Goal: Task Accomplishment & Management: Manage account settings

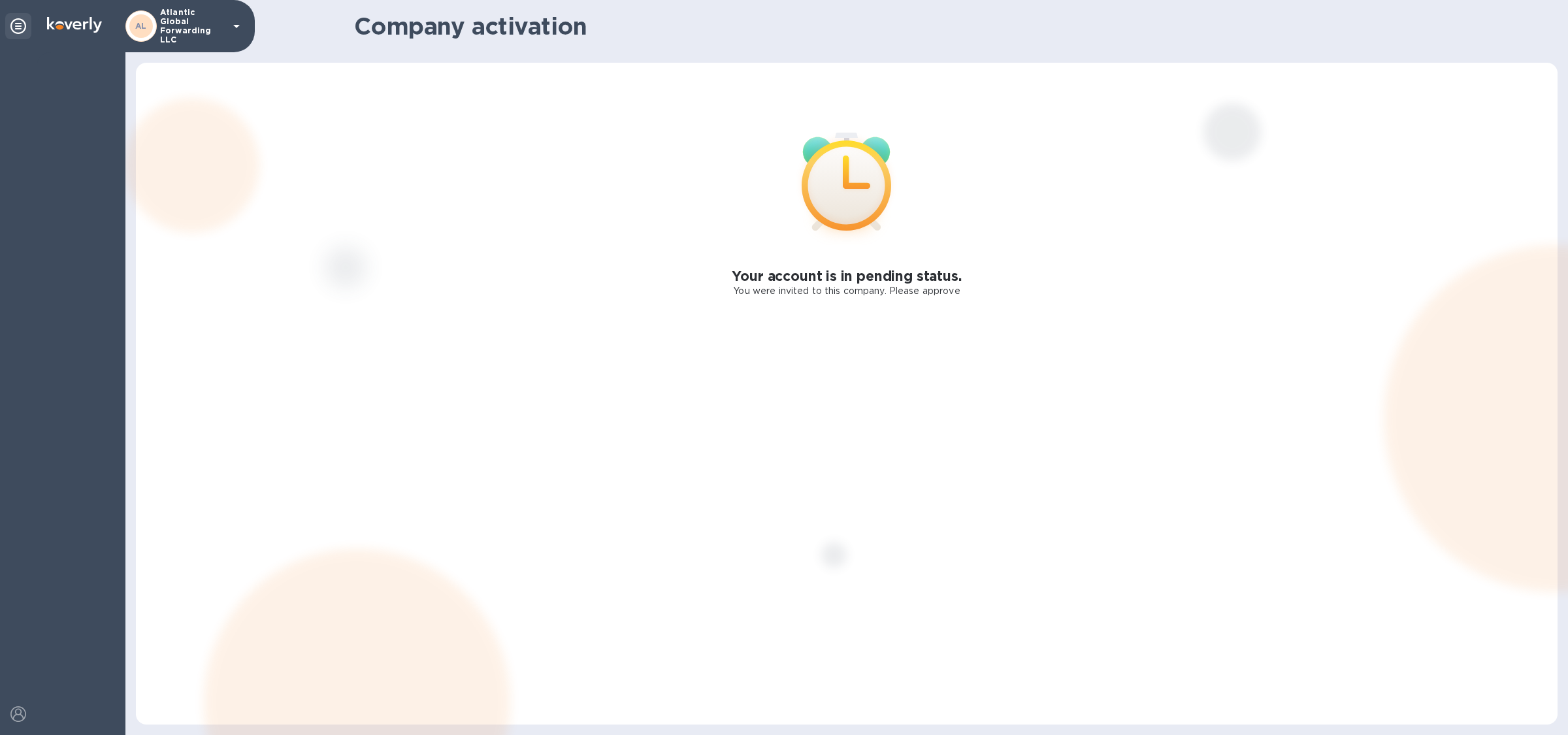
click at [176, 25] on p "Atlantic Global Forwarding LLC" at bounding box center [192, 27] width 65 height 37
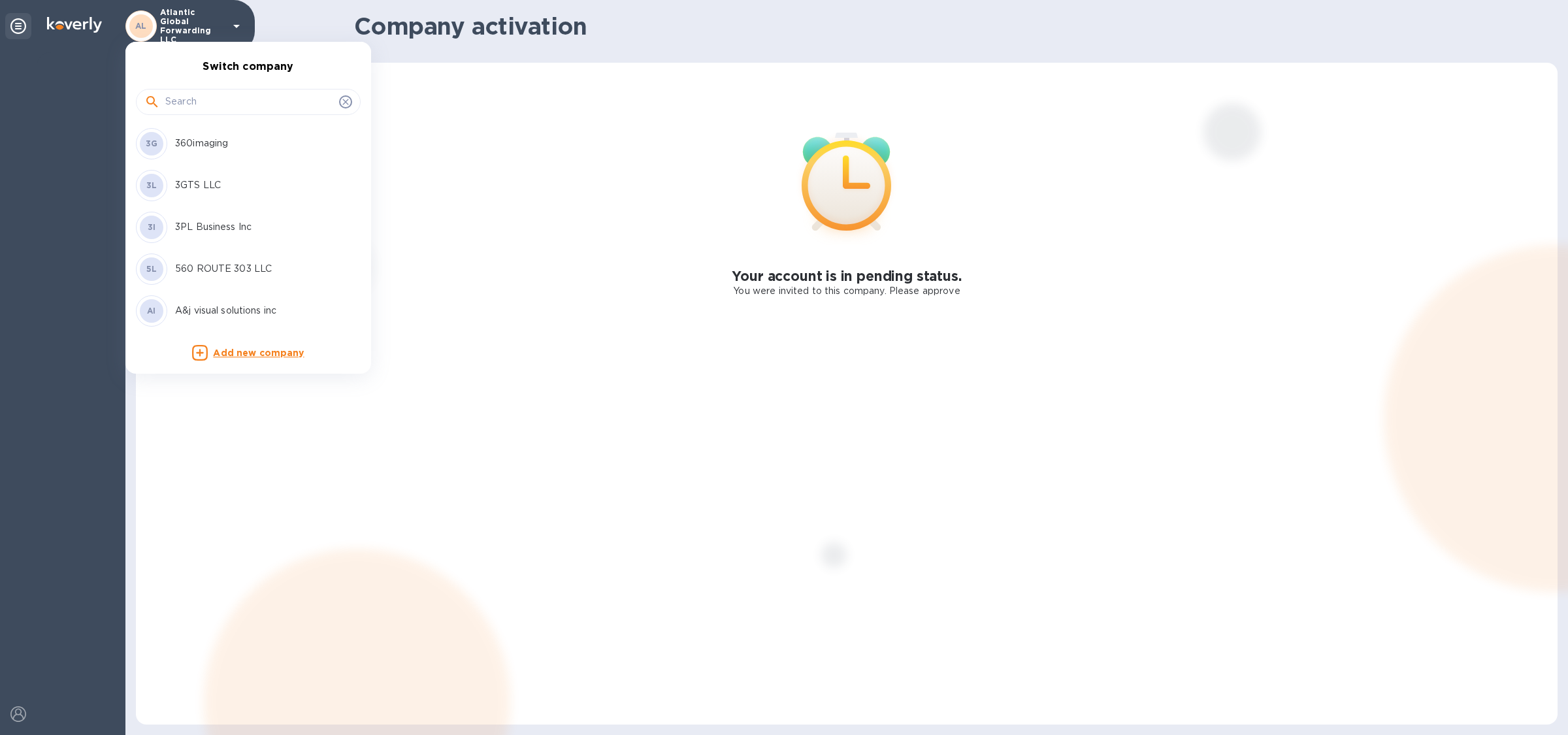
click at [218, 142] on p "360imaging" at bounding box center [257, 143] width 164 height 14
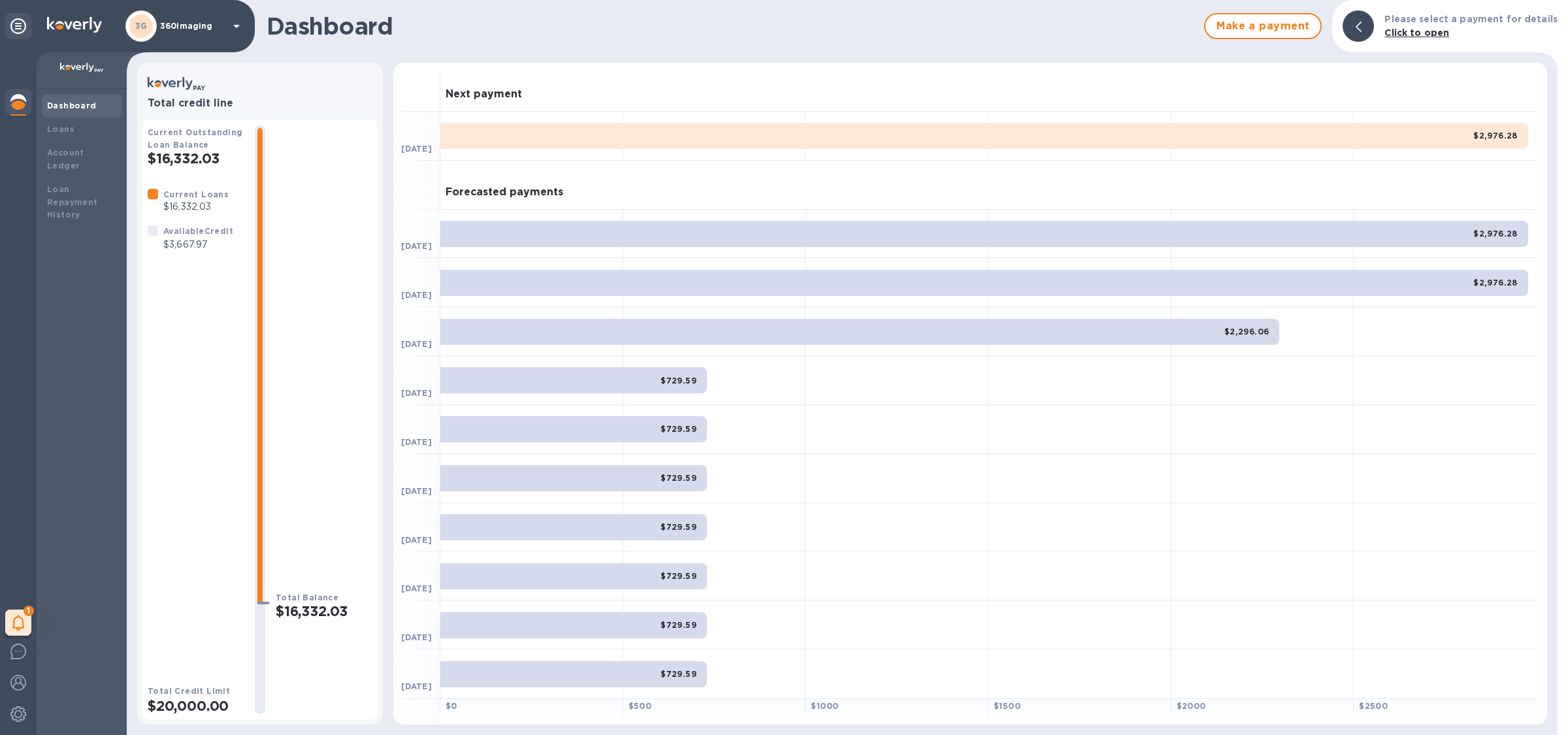
click at [192, 28] on p "360imaging" at bounding box center [192, 26] width 65 height 9
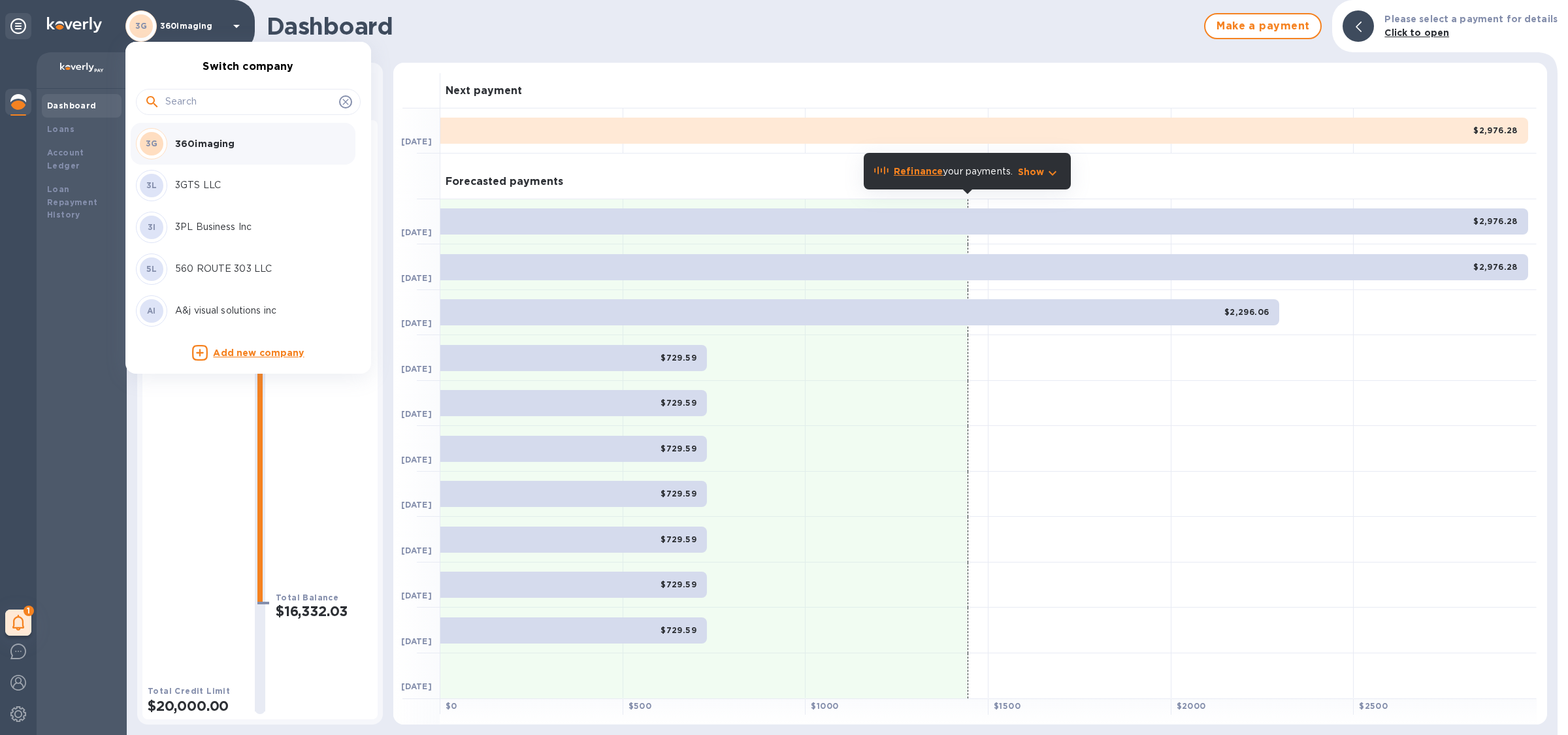
click at [18, 617] on div at bounding box center [784, 367] width 1568 height 735
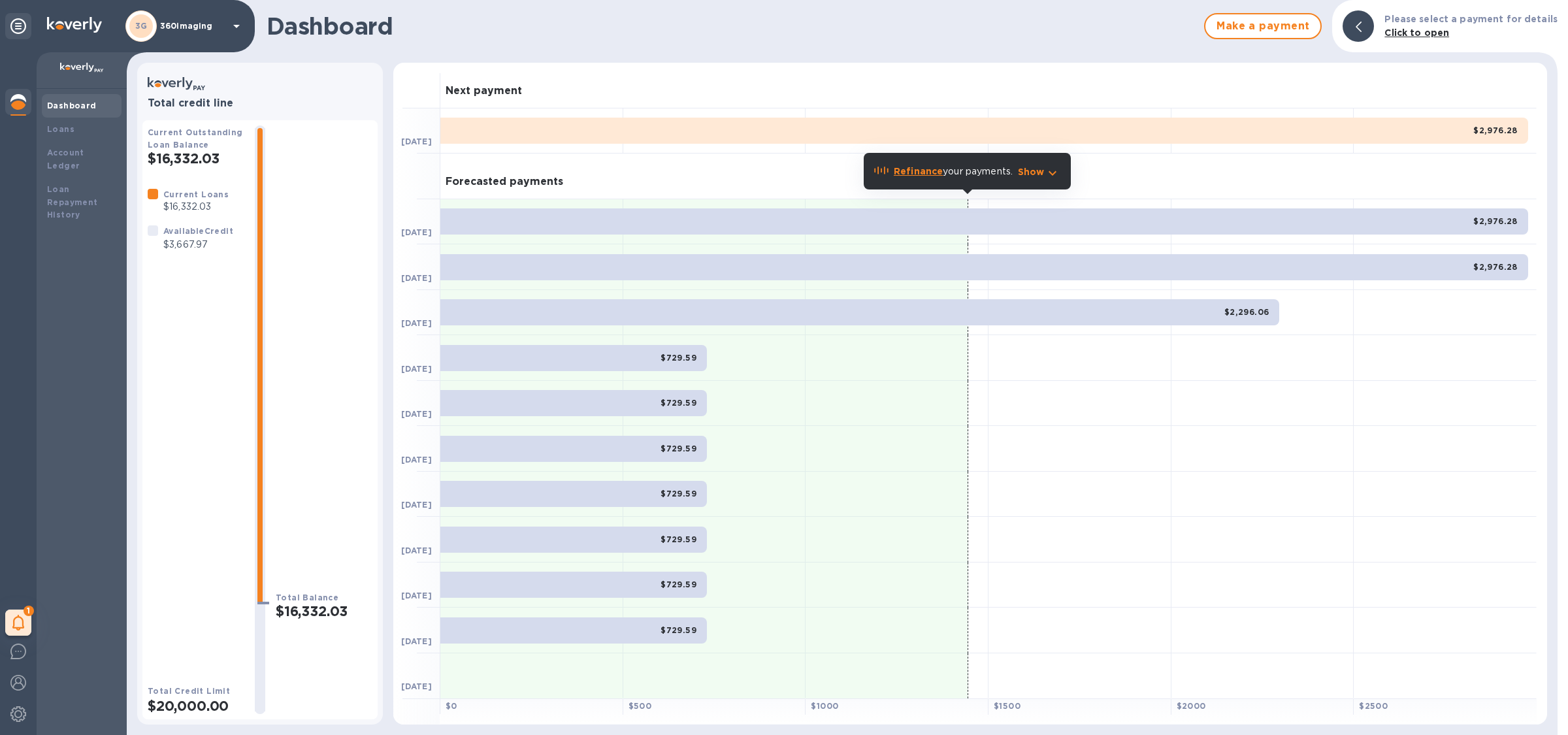
click at [18, 618] on div "Switch company 3G 360imaging 3L 3GTS LLC 3I 3PL Business Inc 5L 560 ROUTE 303 L…" at bounding box center [784, 367] width 1568 height 735
click at [26, 621] on div "1" at bounding box center [18, 622] width 26 height 26
click at [97, 576] on p "You have pending companies." at bounding box center [104, 582] width 135 height 14
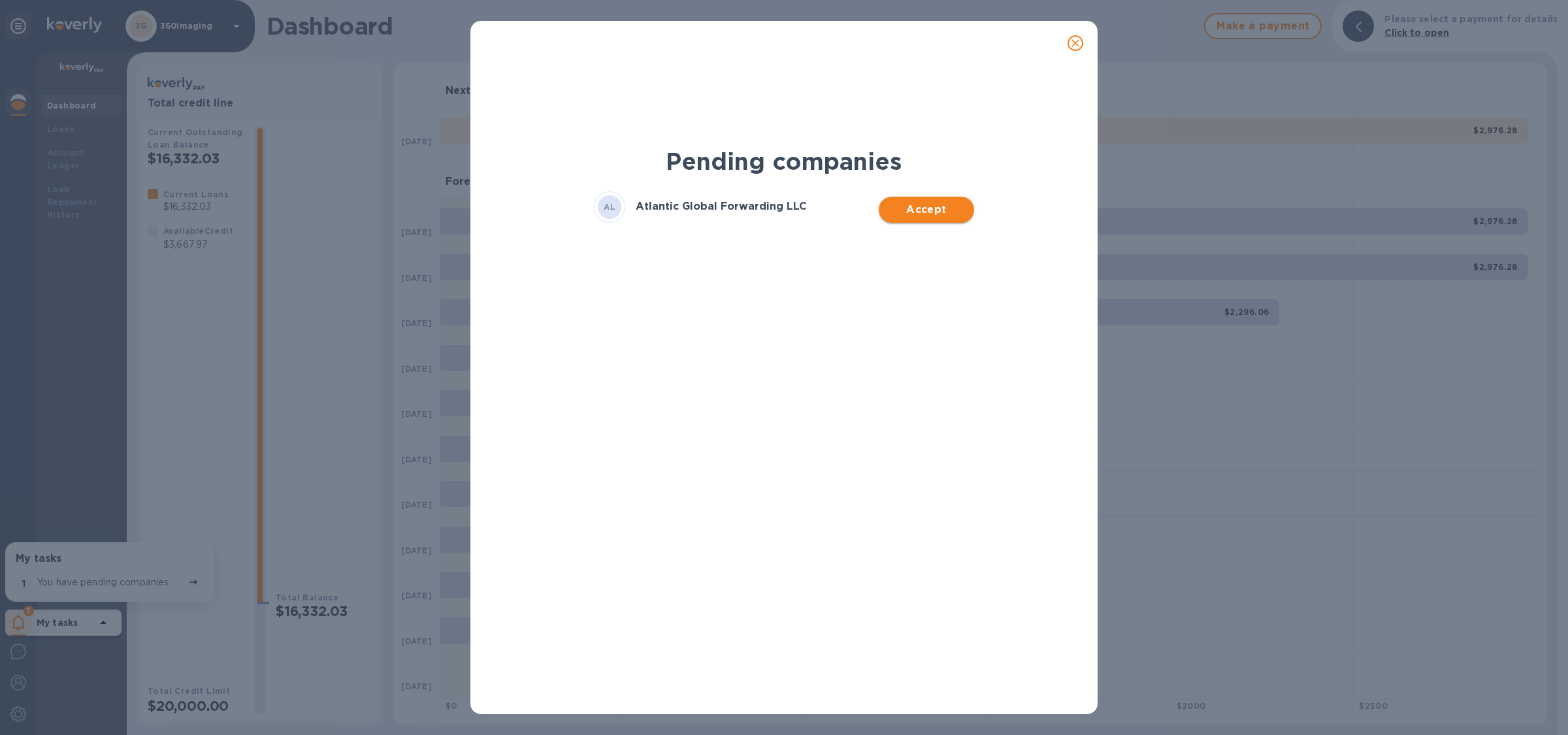
click at [911, 216] on span "Accept" at bounding box center [926, 209] width 73 height 16
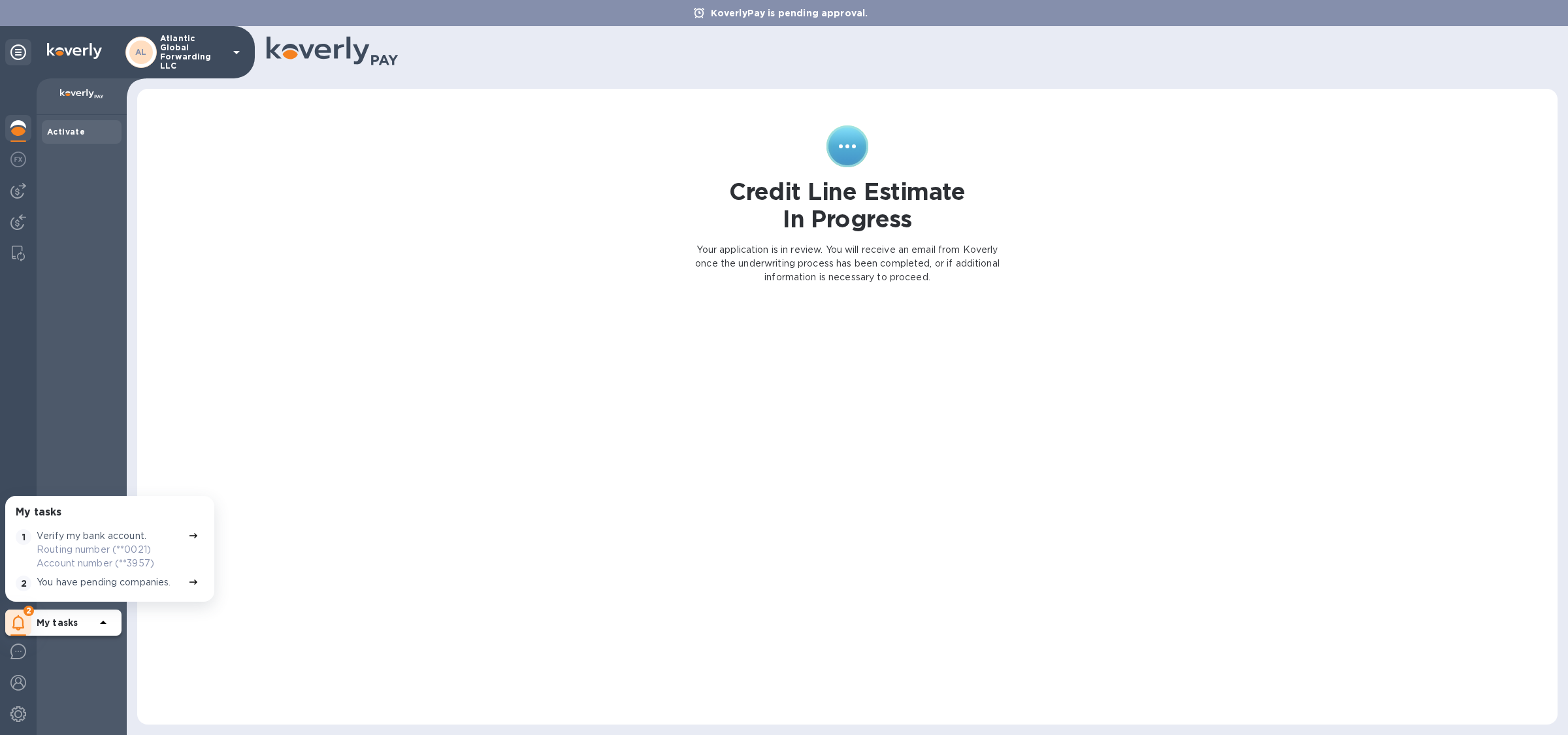
click at [17, 133] on img at bounding box center [17, 128] width 16 height 16
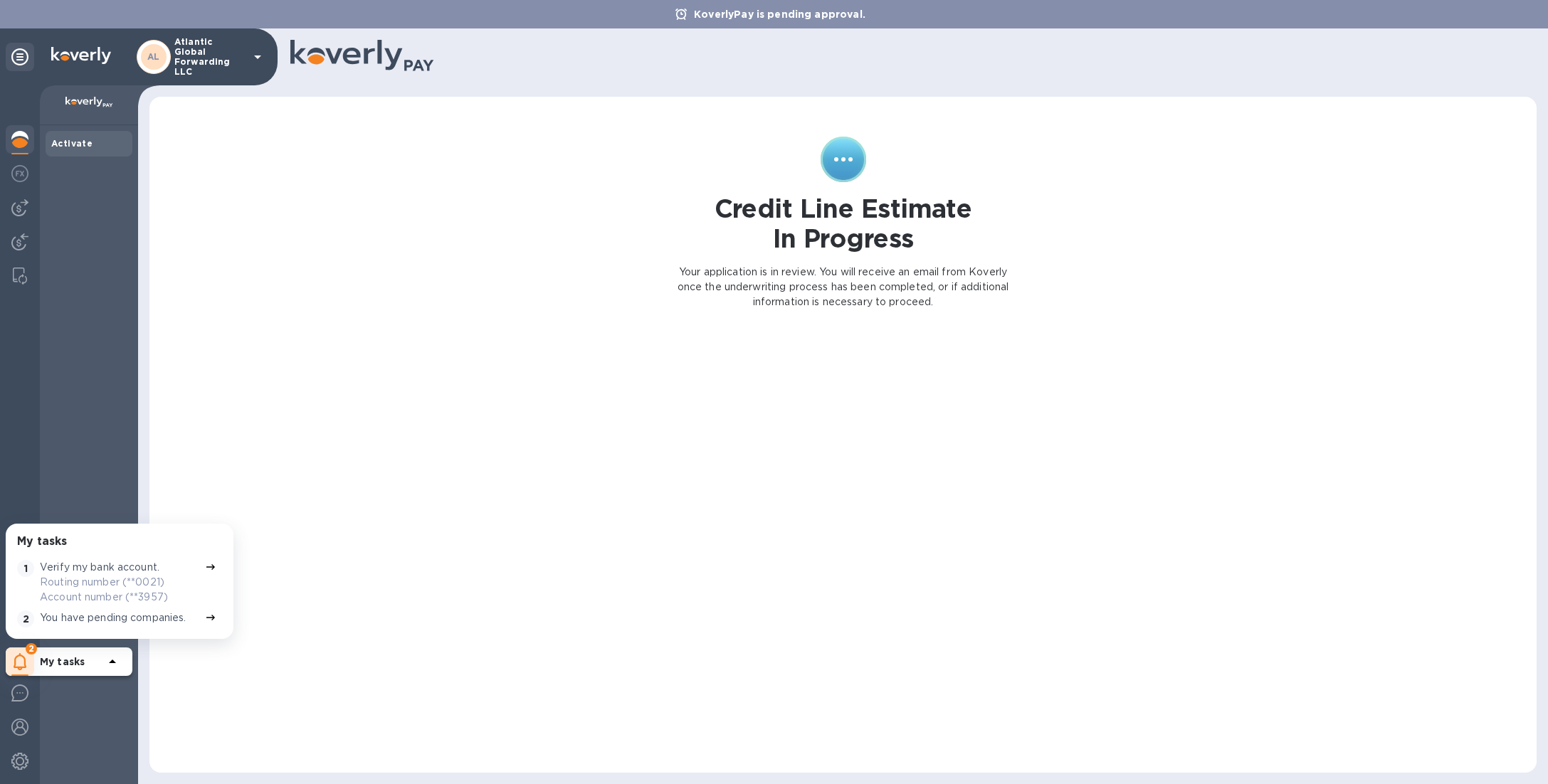
click at [182, 58] on p "Atlantic Global Forwarding LLC" at bounding box center [209, 57] width 71 height 40
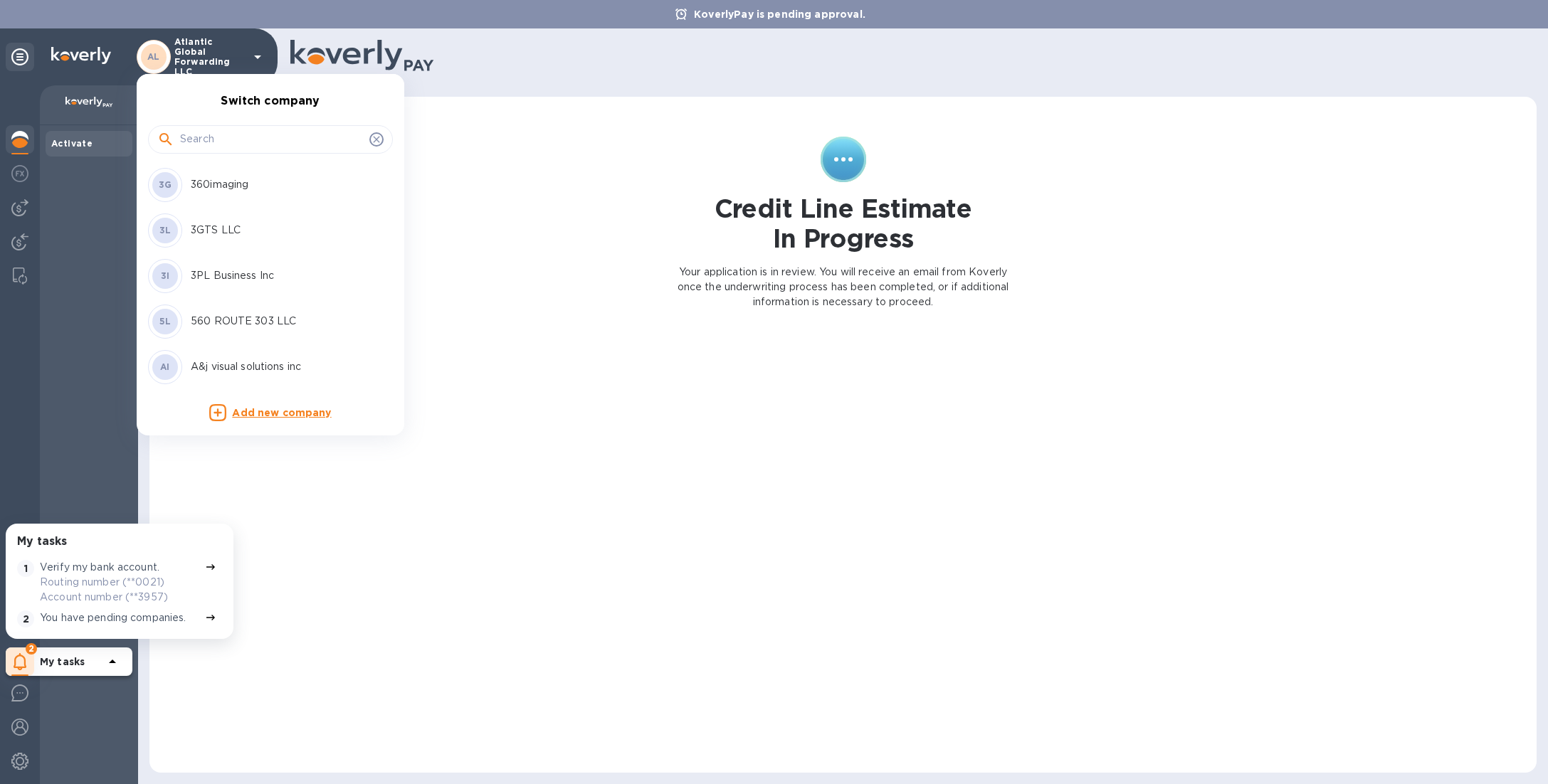
click at [232, 142] on input "text" at bounding box center [272, 139] width 184 height 21
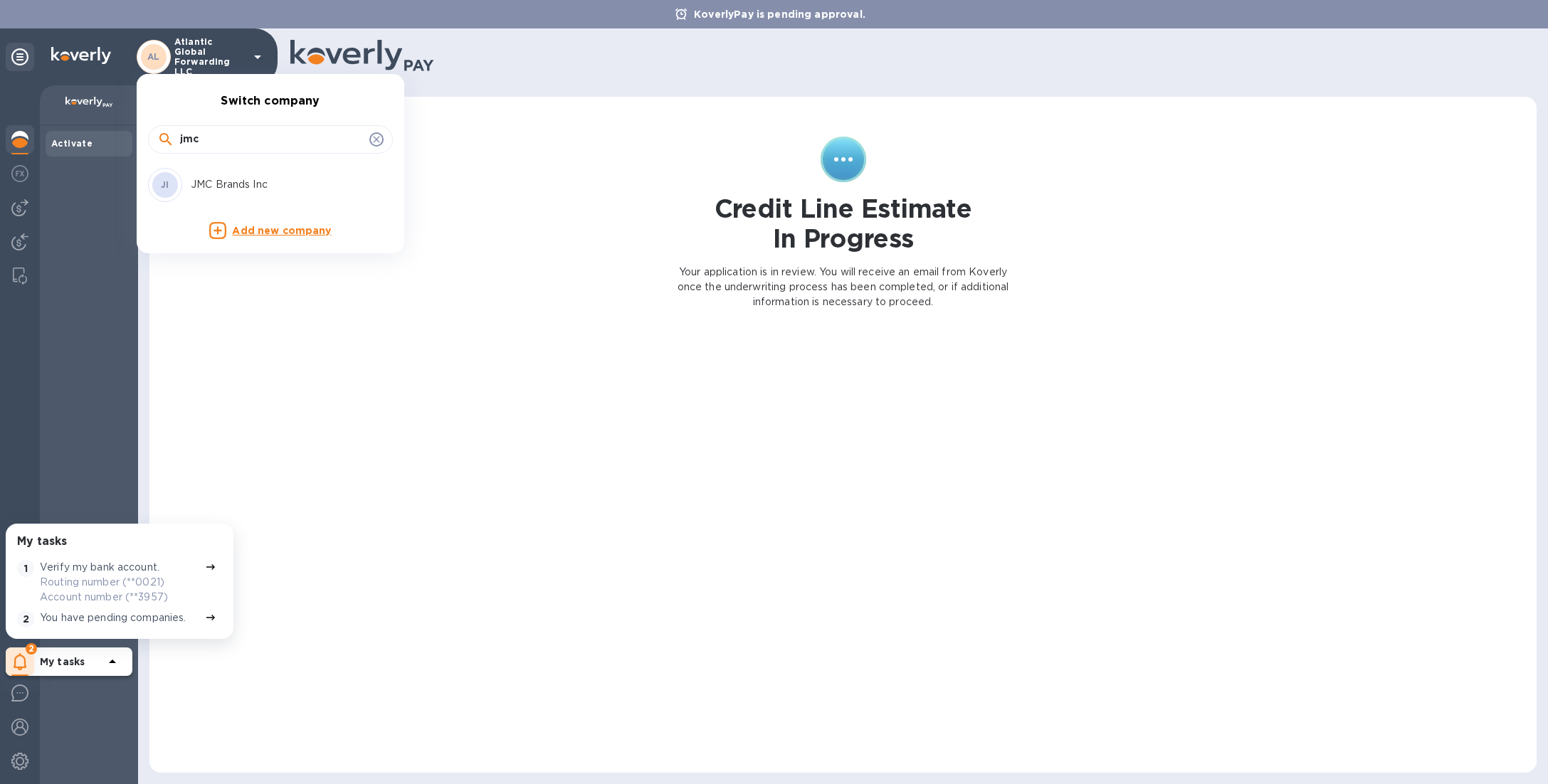
type input "jmc"
click at [206, 182] on p "JMC Brands Inc" at bounding box center [280, 184] width 179 height 15
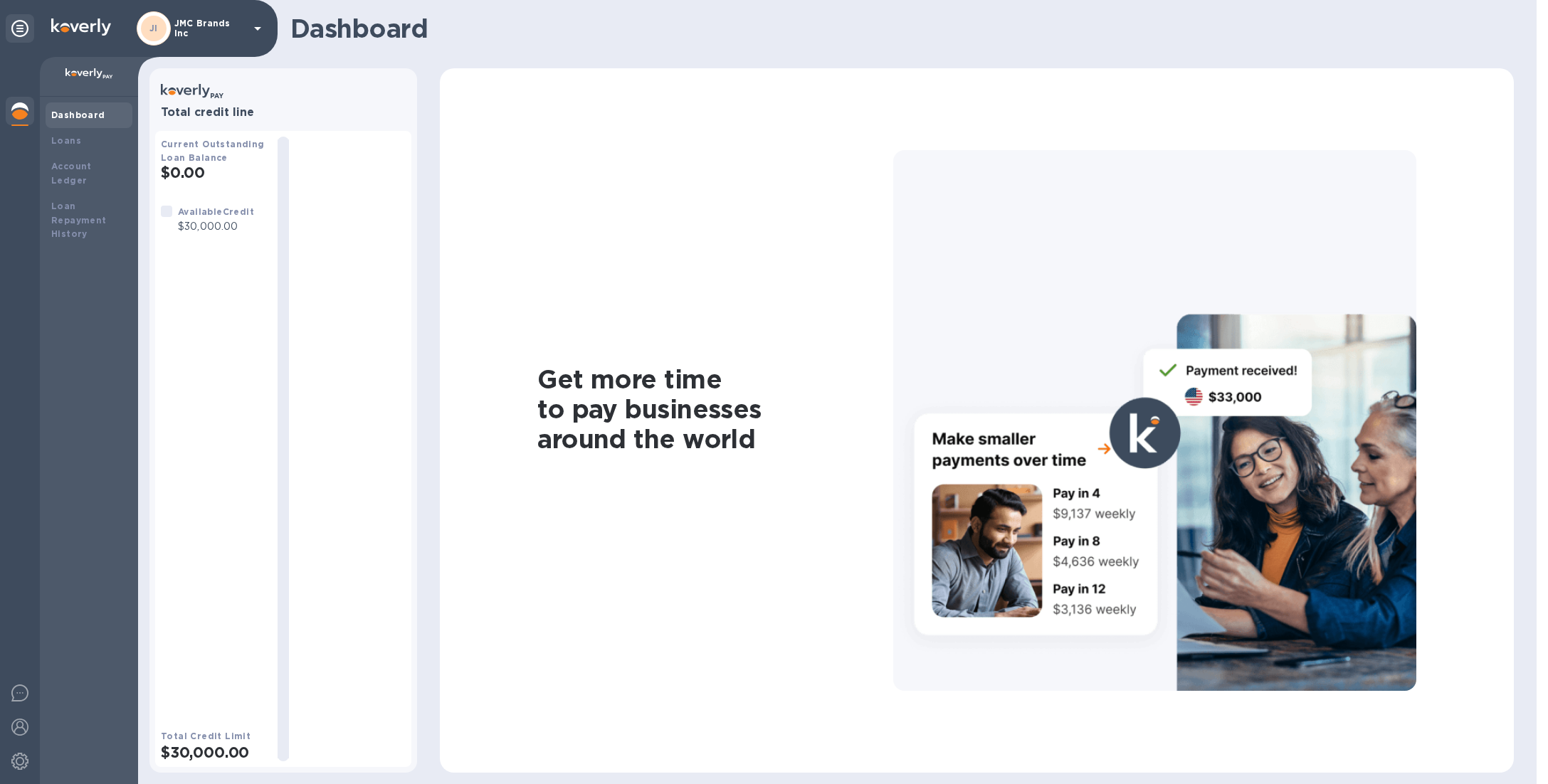
click at [222, 30] on p "JMC Brands Inc" at bounding box center [209, 29] width 71 height 20
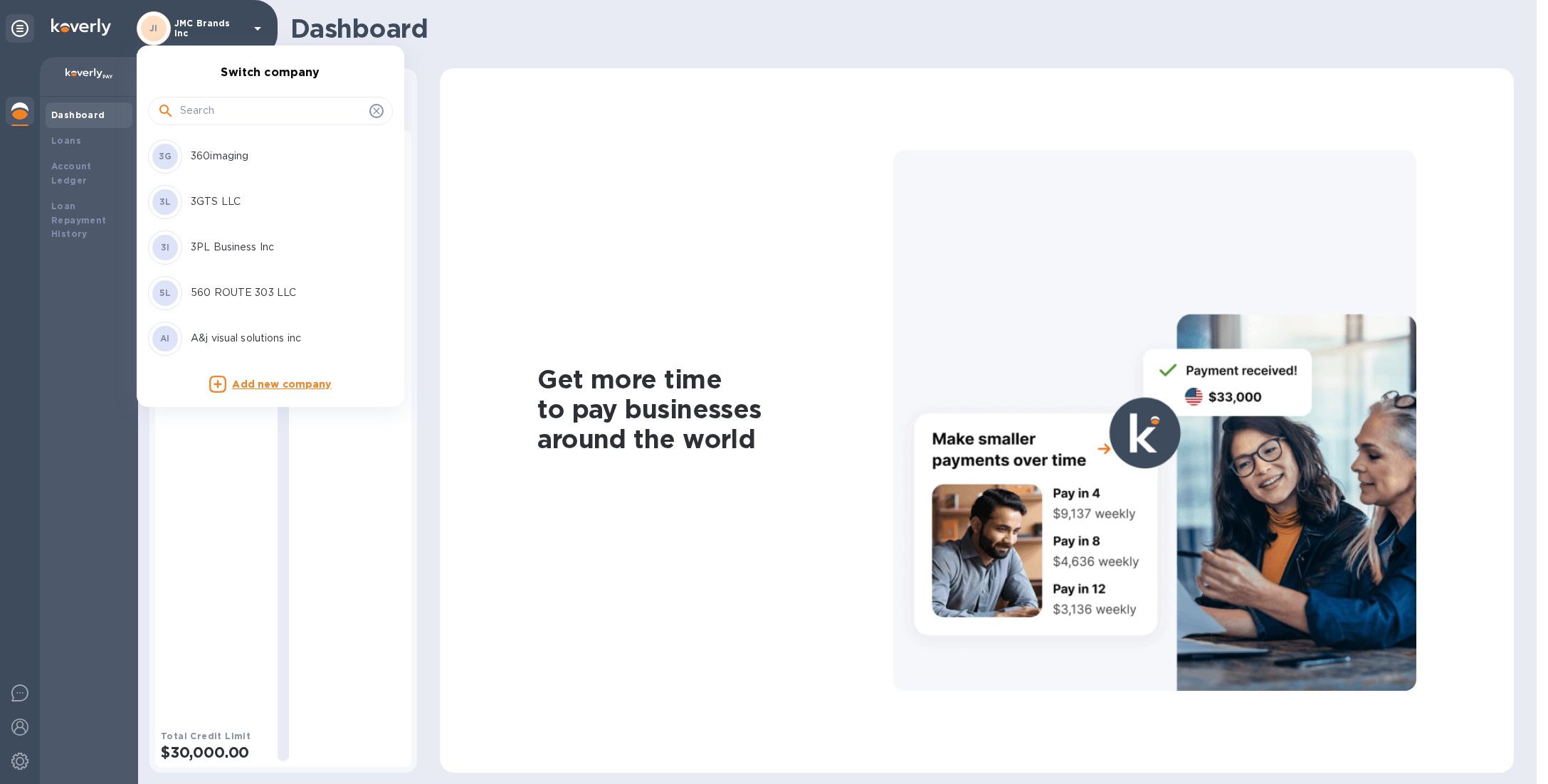
click at [221, 111] on input "text" at bounding box center [272, 110] width 184 height 21
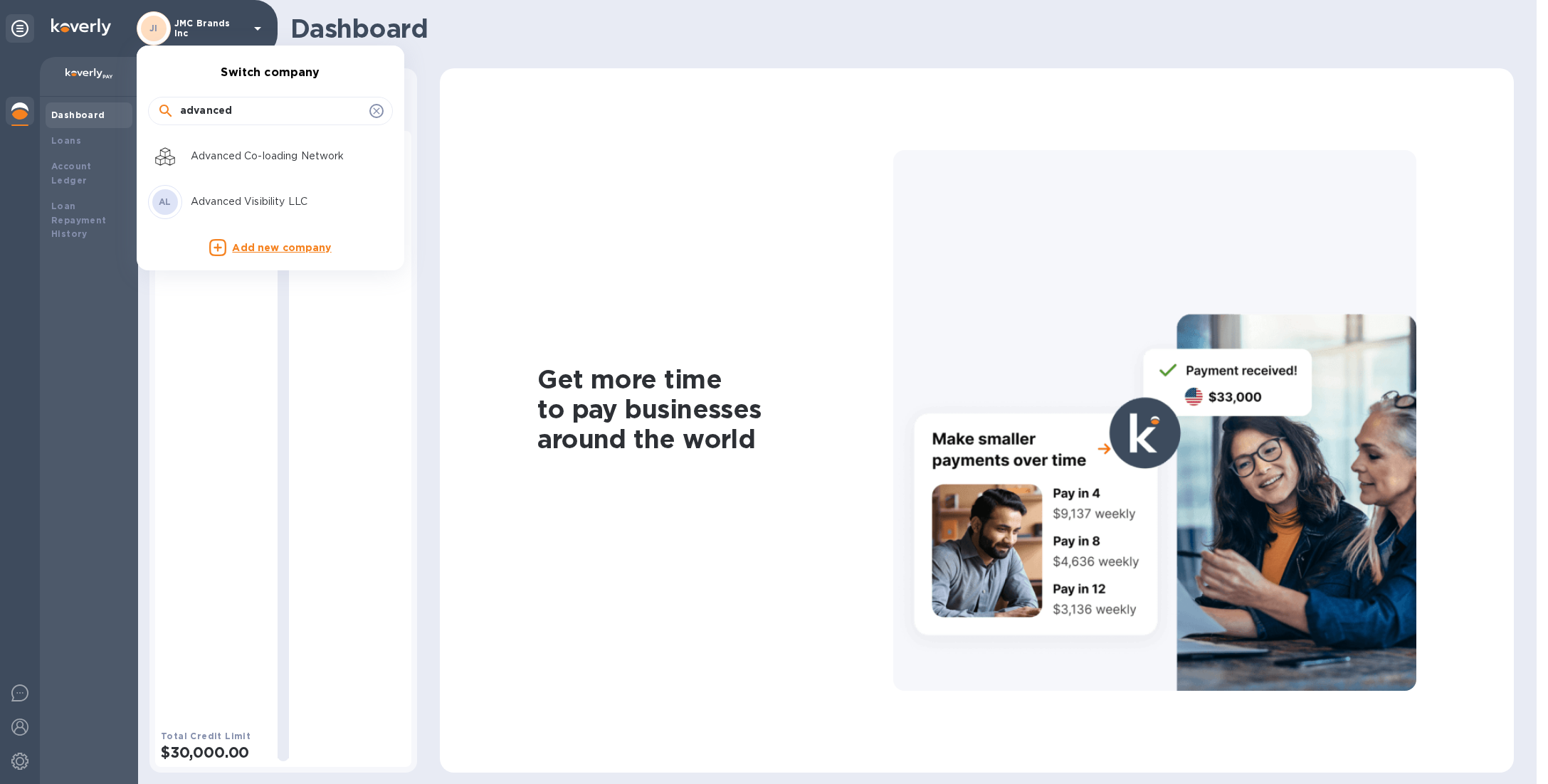
type input "advanced"
click at [229, 207] on p "Advanced Visibility LLC" at bounding box center [280, 201] width 179 height 15
